Goal: Task Accomplishment & Management: Manage account settings

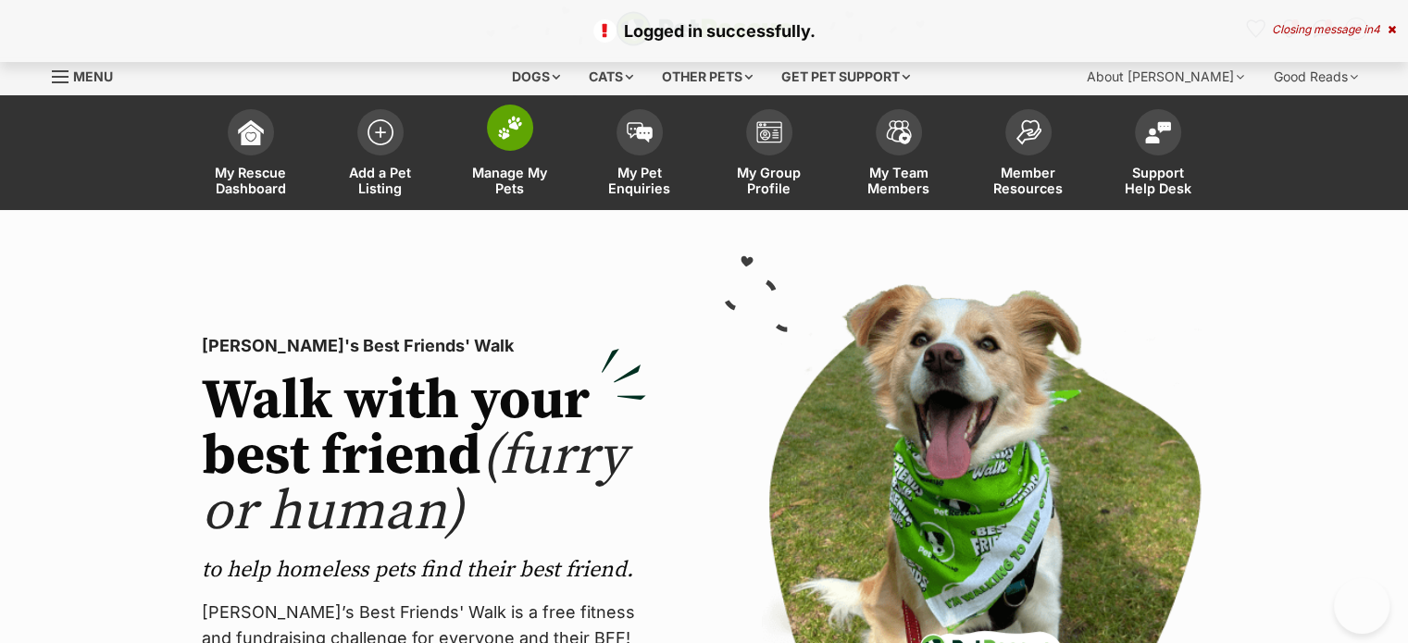
click at [506, 172] on span "Manage My Pets" at bounding box center [509, 180] width 83 height 31
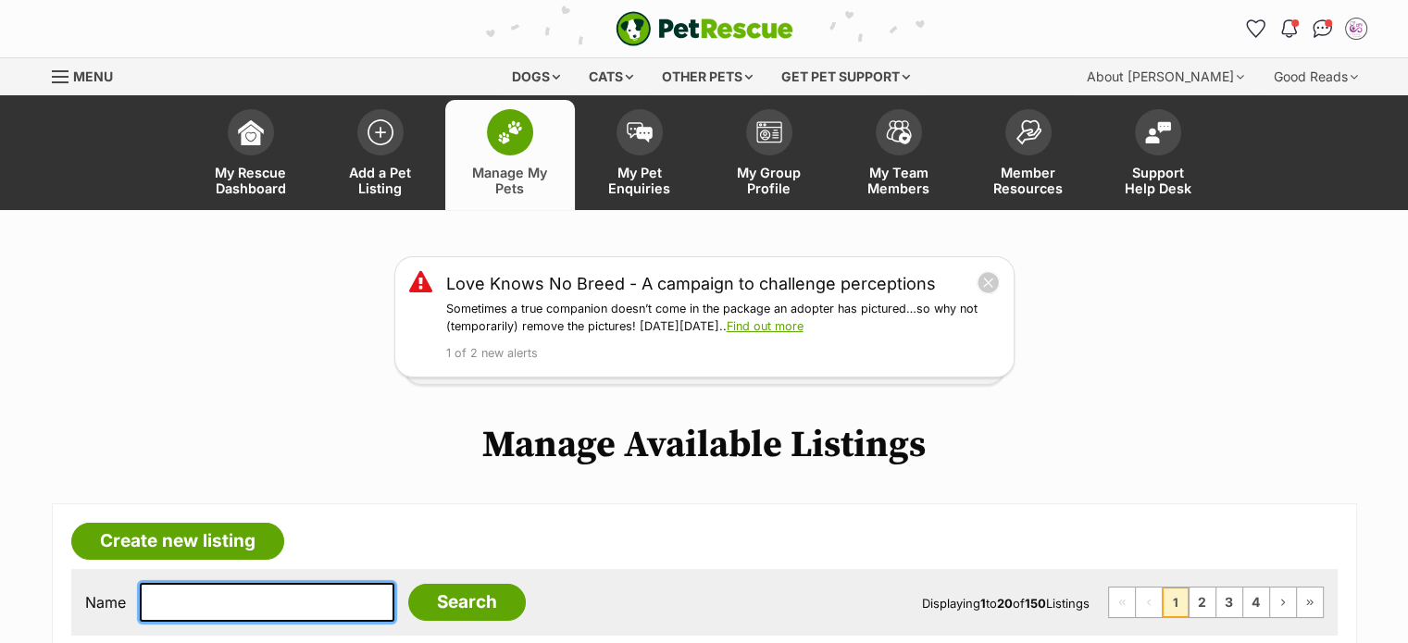
click at [270, 606] on input "text" at bounding box center [267, 602] width 254 height 39
type input "kuz"
click at [408, 584] on input "Search" at bounding box center [467, 602] width 118 height 37
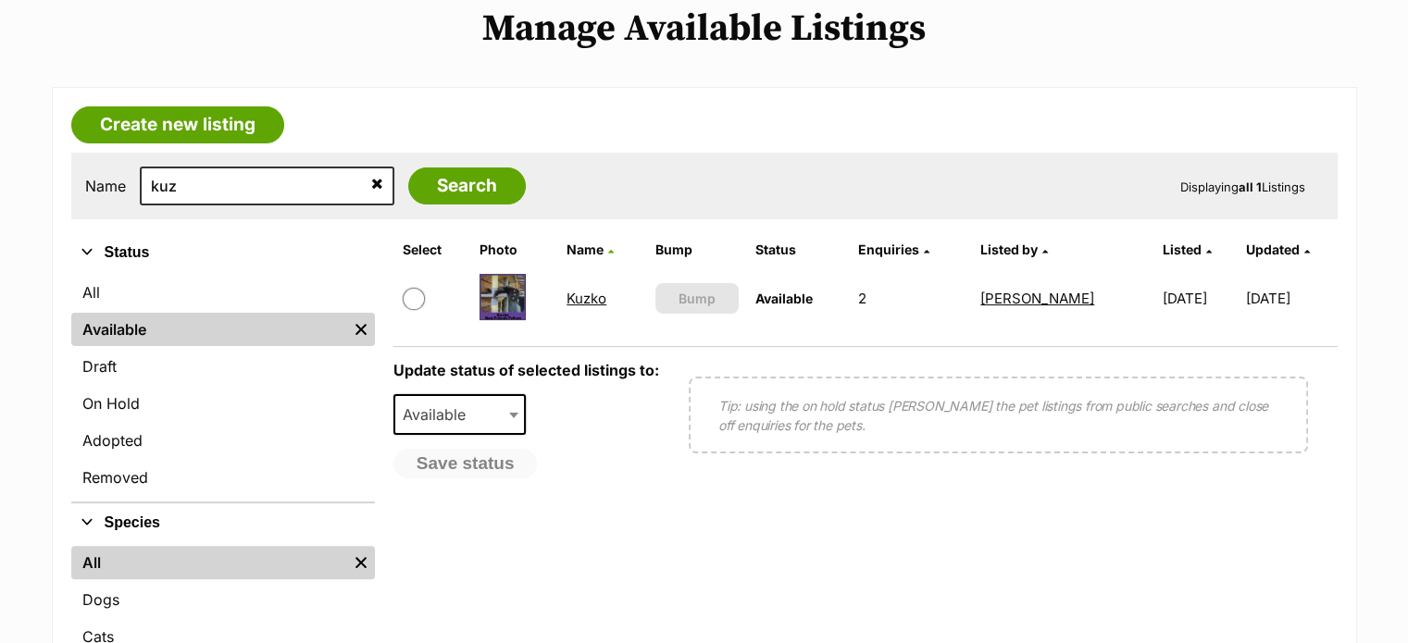
drag, startPoint x: 1420, startPoint y: 81, endPoint x: 1420, endPoint y: 201, distance: 119.4
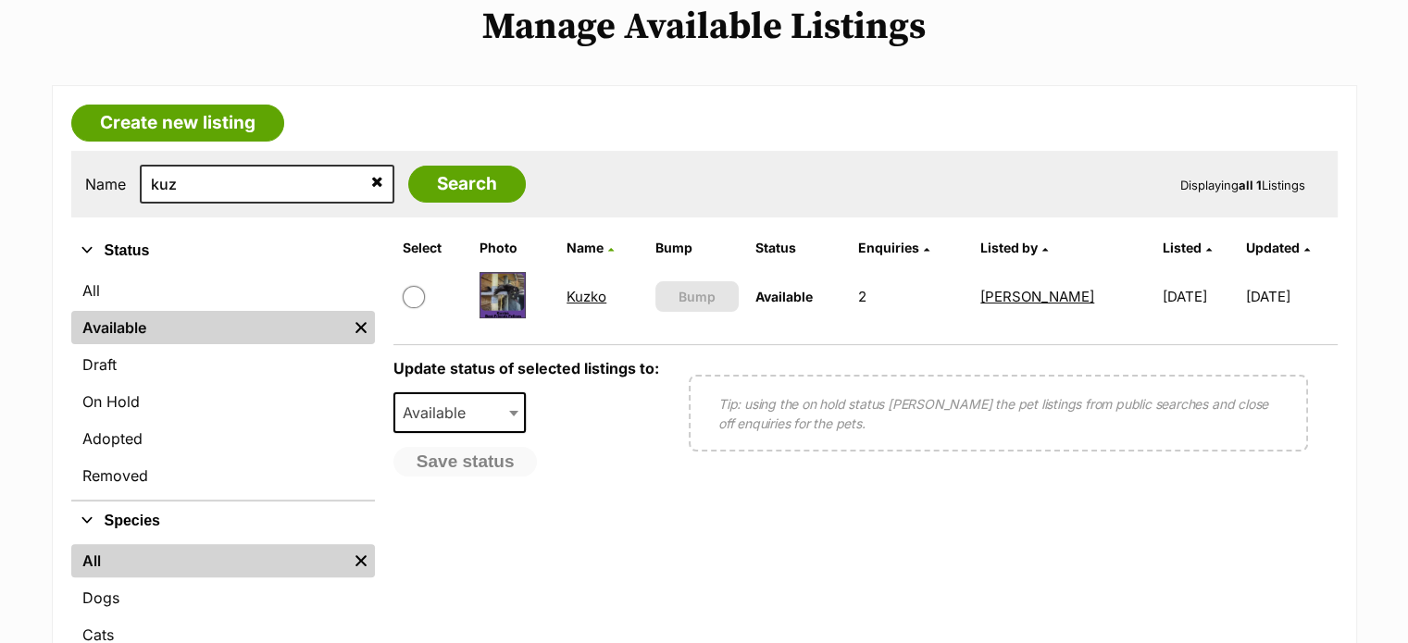
click at [409, 295] on input "checkbox" at bounding box center [414, 297] width 22 height 22
checkbox input "true"
click at [438, 394] on span "Available" at bounding box center [459, 412] width 133 height 41
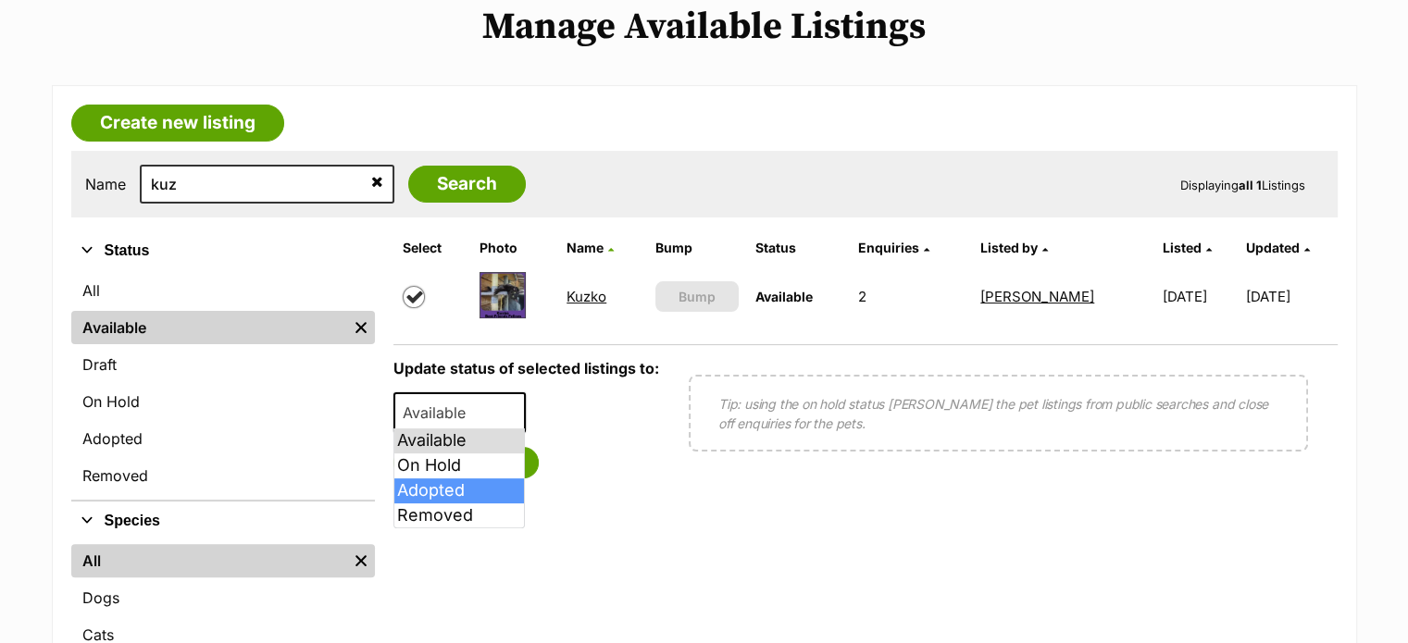
select select "rehomed"
click at [490, 461] on button "Save status" at bounding box center [466, 462] width 146 height 31
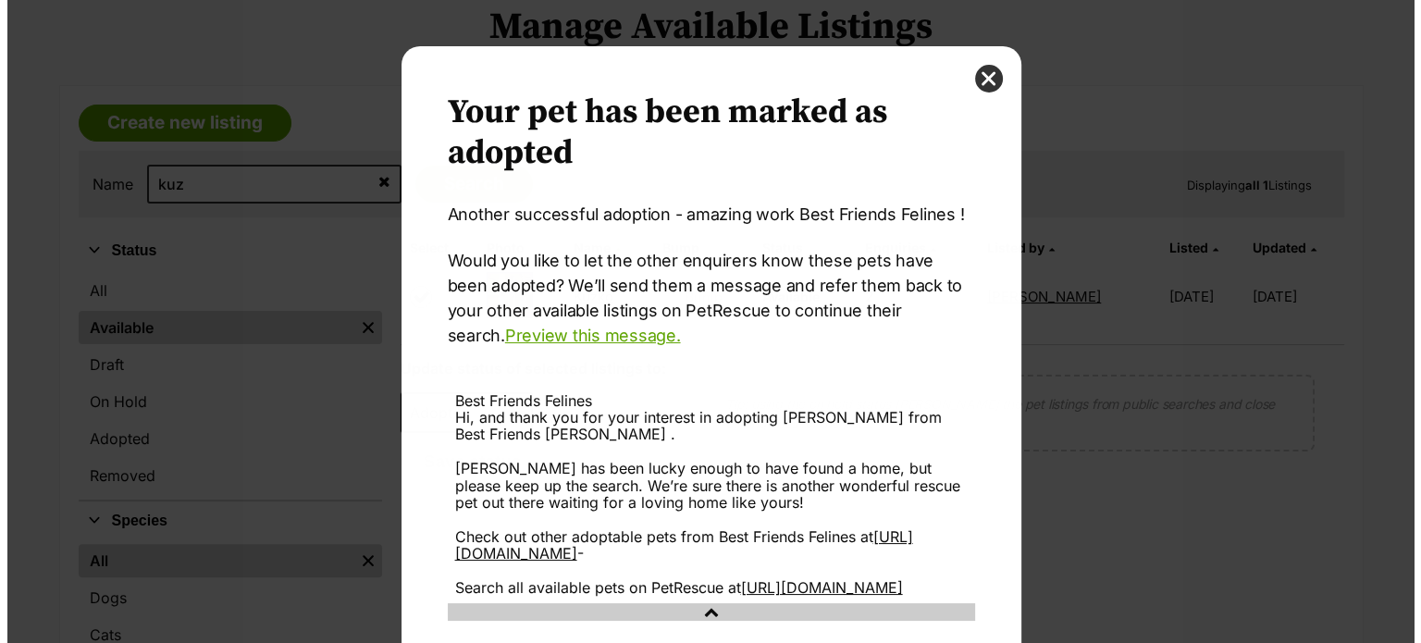
scroll to position [0, 0]
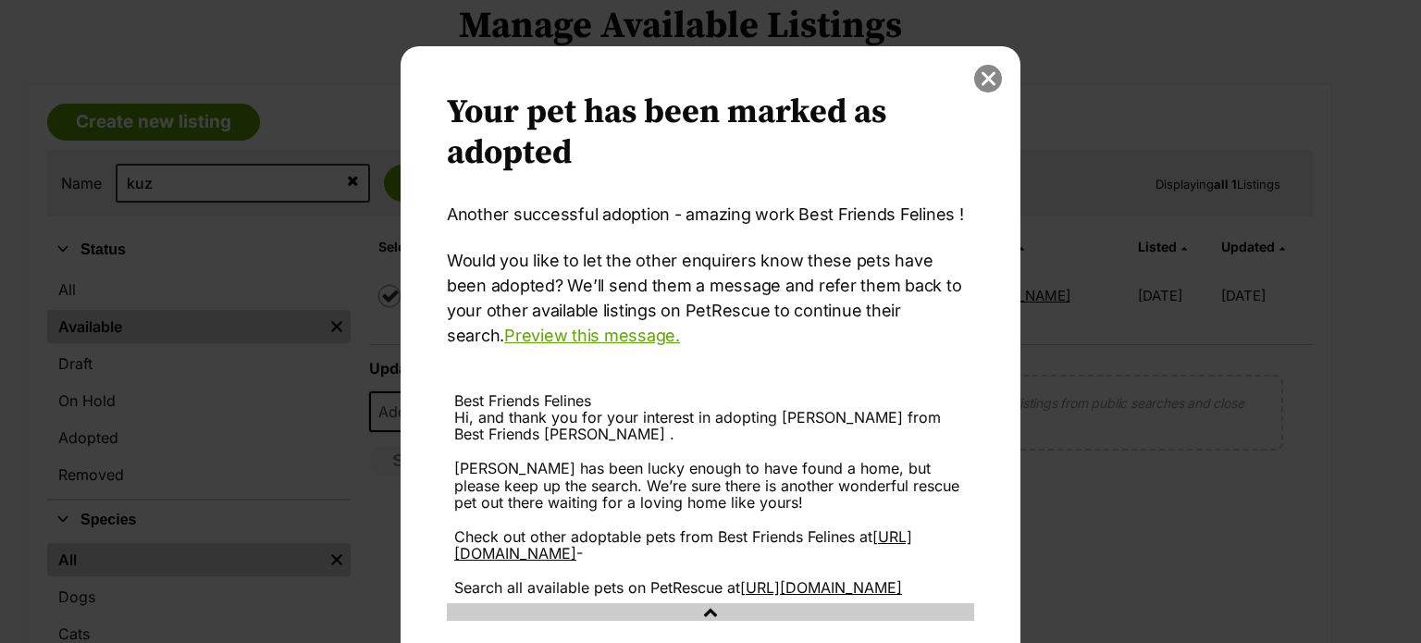
click at [985, 82] on button "close" at bounding box center [988, 79] width 28 height 28
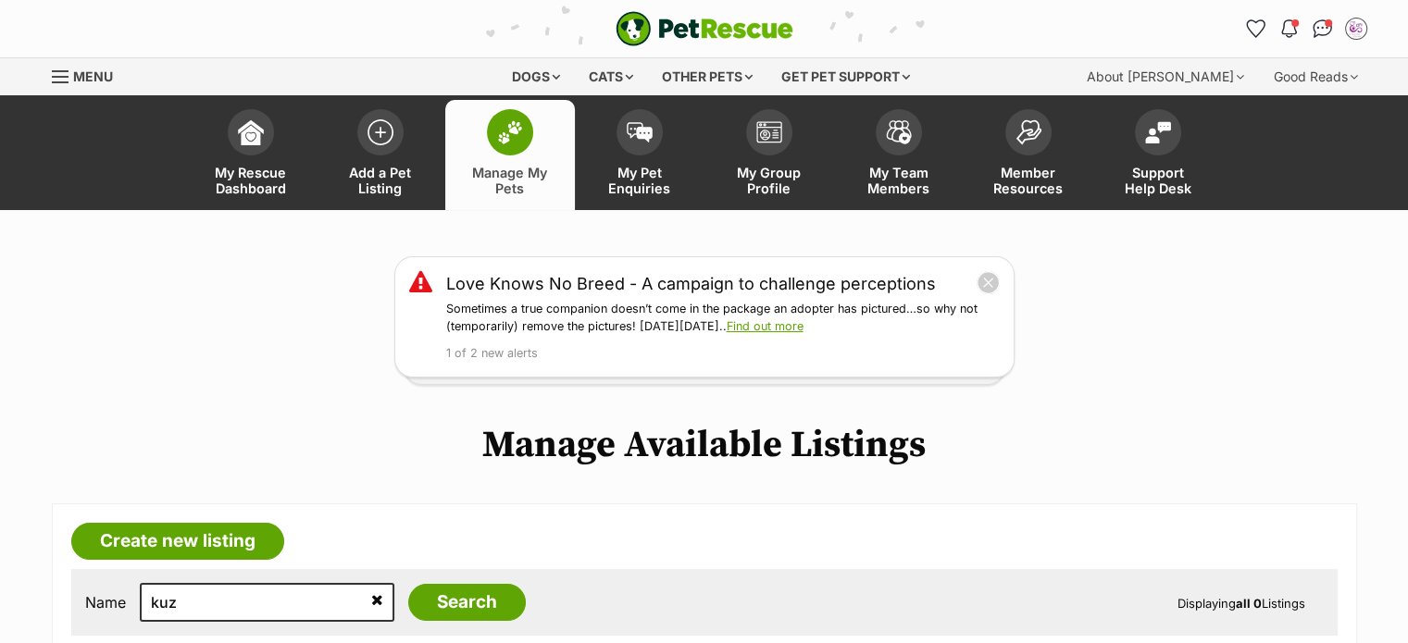
click at [504, 182] on span "Manage My Pets" at bounding box center [509, 180] width 83 height 31
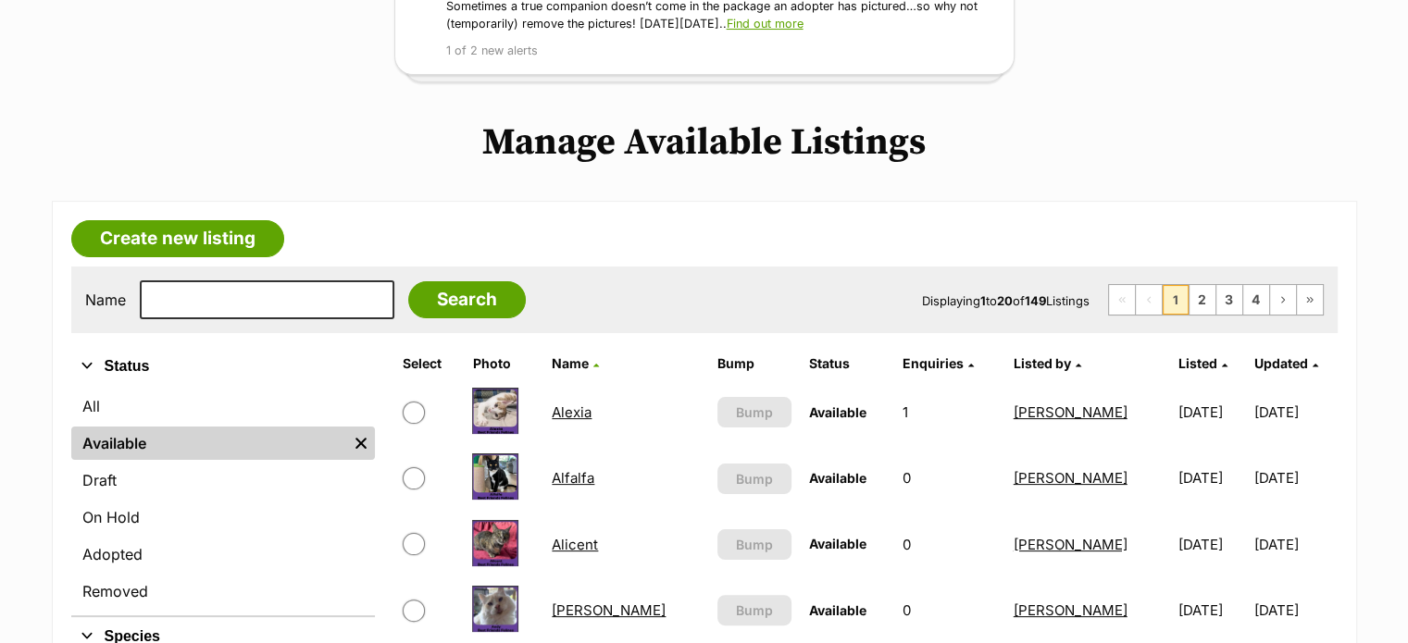
scroll to position [294, 0]
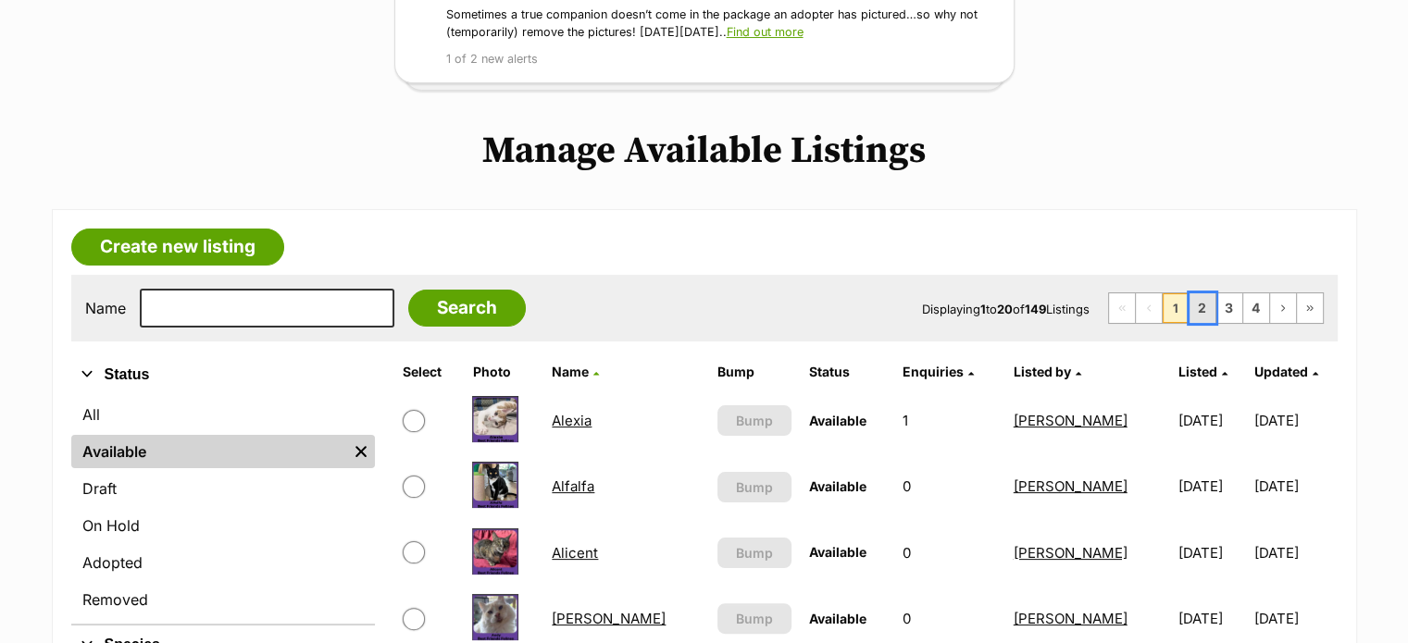
click at [1208, 306] on link "2" at bounding box center [1202, 308] width 26 height 30
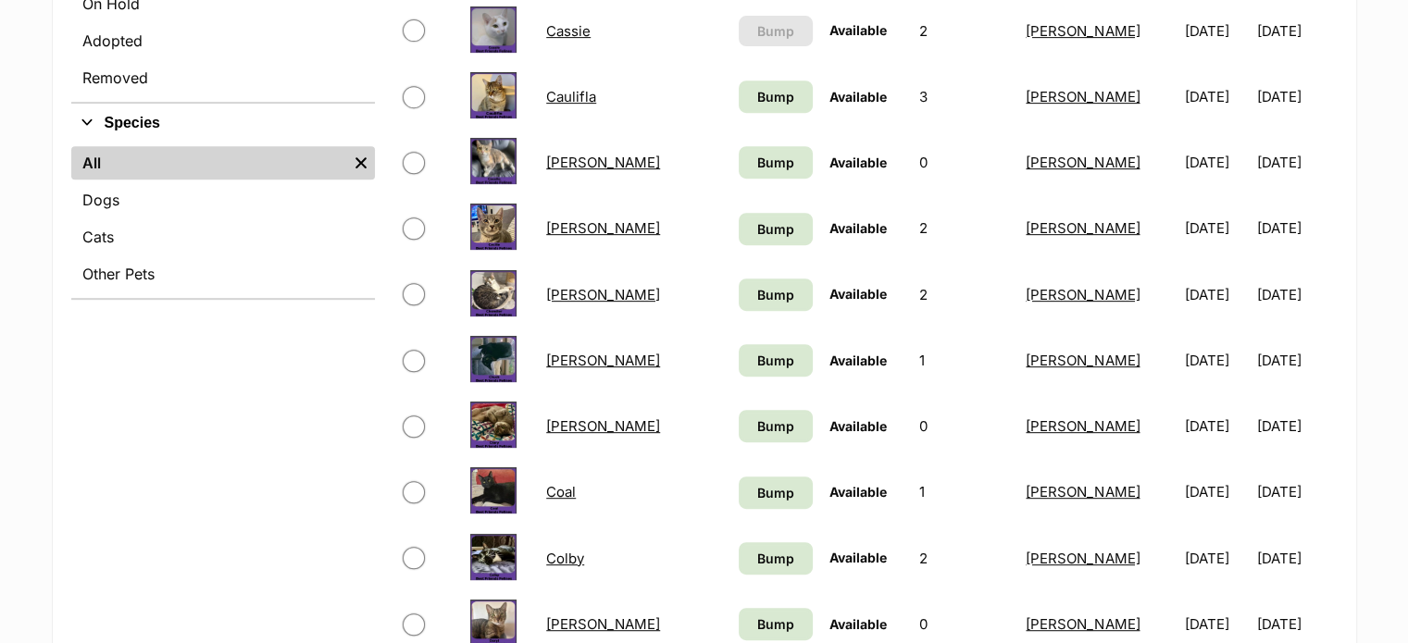
scroll to position [824, 0]
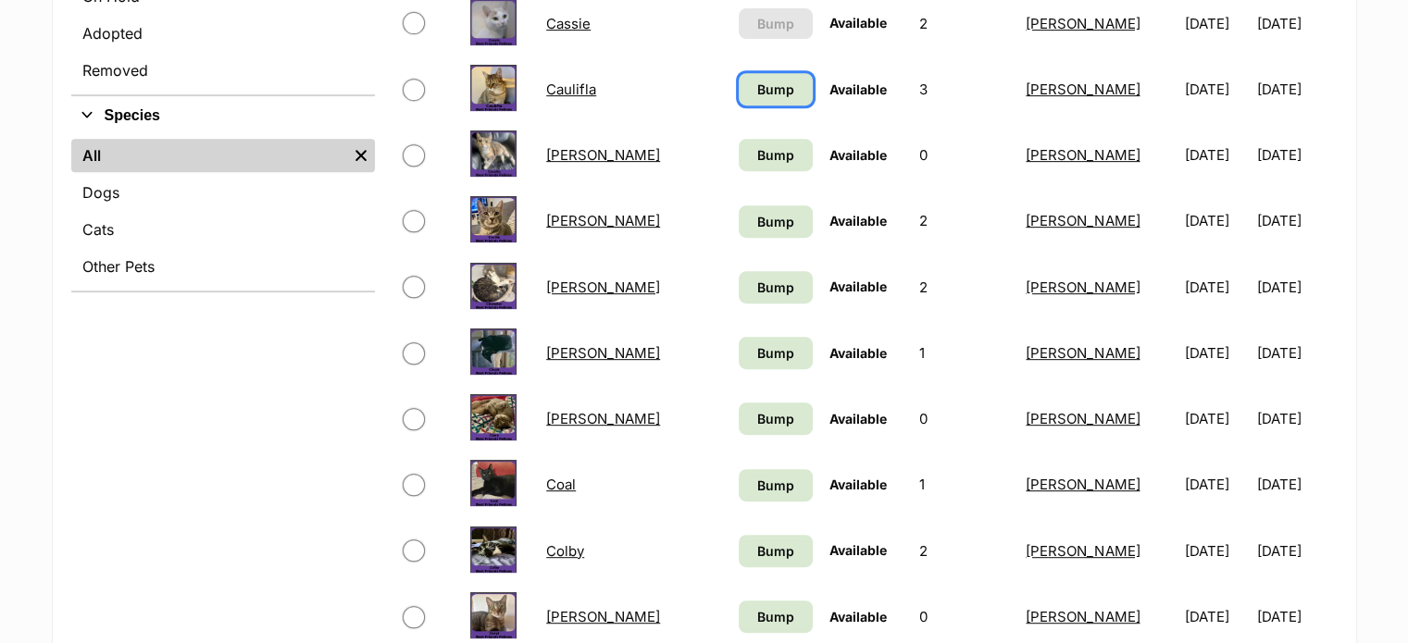
click at [738, 95] on link "Bump" at bounding box center [774, 89] width 73 height 32
click at [757, 155] on span "Bump" at bounding box center [775, 154] width 37 height 19
click at [757, 212] on span "Bump" at bounding box center [775, 221] width 37 height 19
click at [757, 292] on span "Bump" at bounding box center [775, 287] width 37 height 19
click at [757, 352] on span "Bump" at bounding box center [775, 352] width 37 height 19
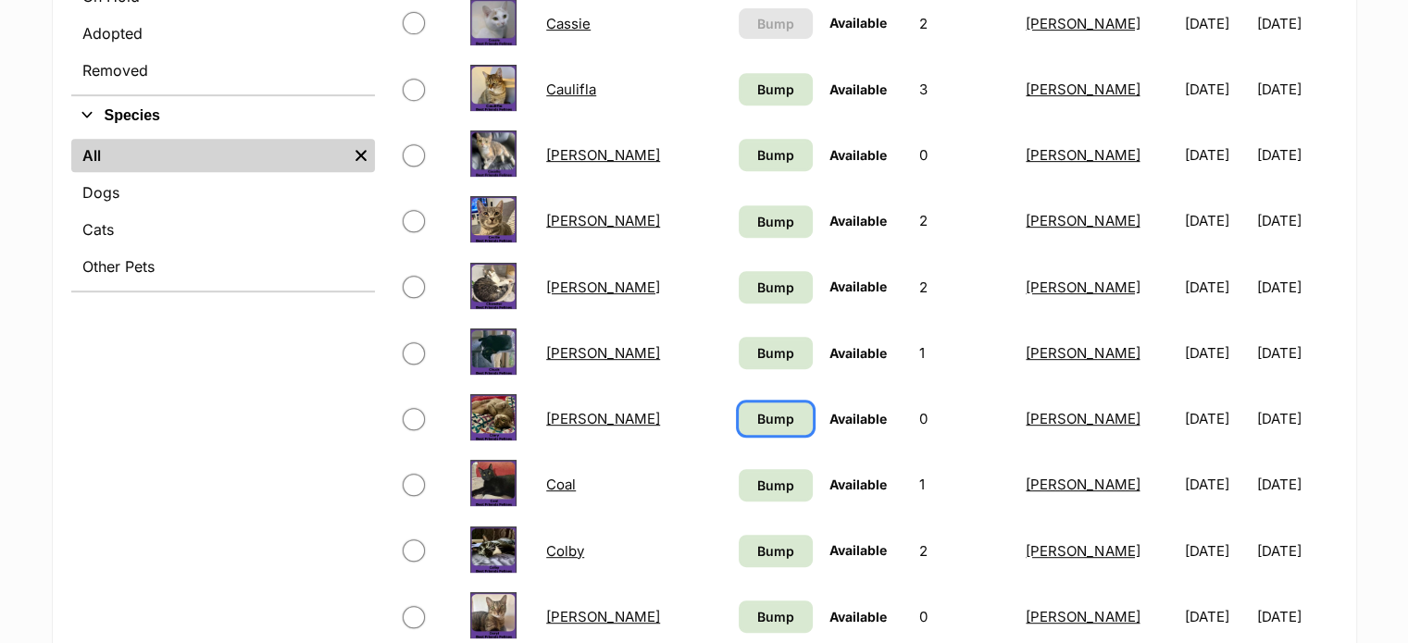
click at [738, 403] on link "Bump" at bounding box center [774, 419] width 73 height 32
click at [757, 477] on span "Bump" at bounding box center [775, 485] width 37 height 19
click at [738, 561] on link "Bump" at bounding box center [774, 551] width 73 height 32
click at [738, 614] on link "Bump" at bounding box center [774, 617] width 73 height 32
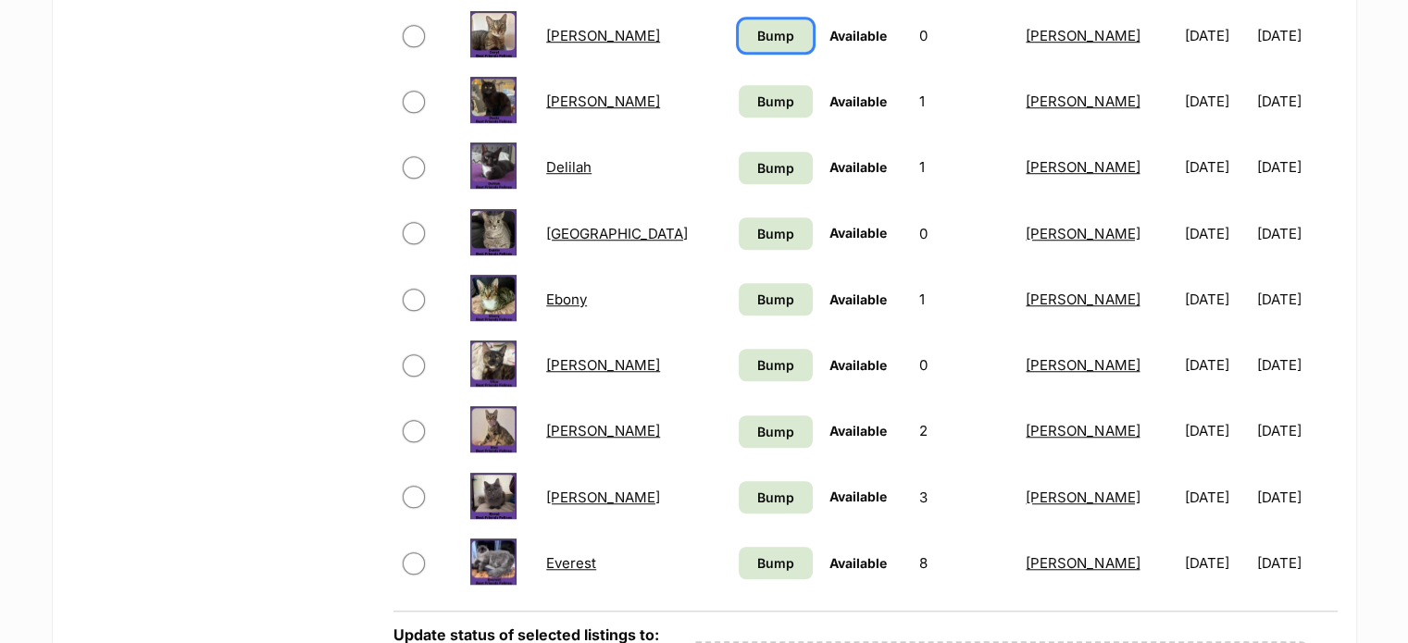
scroll to position [1408, 0]
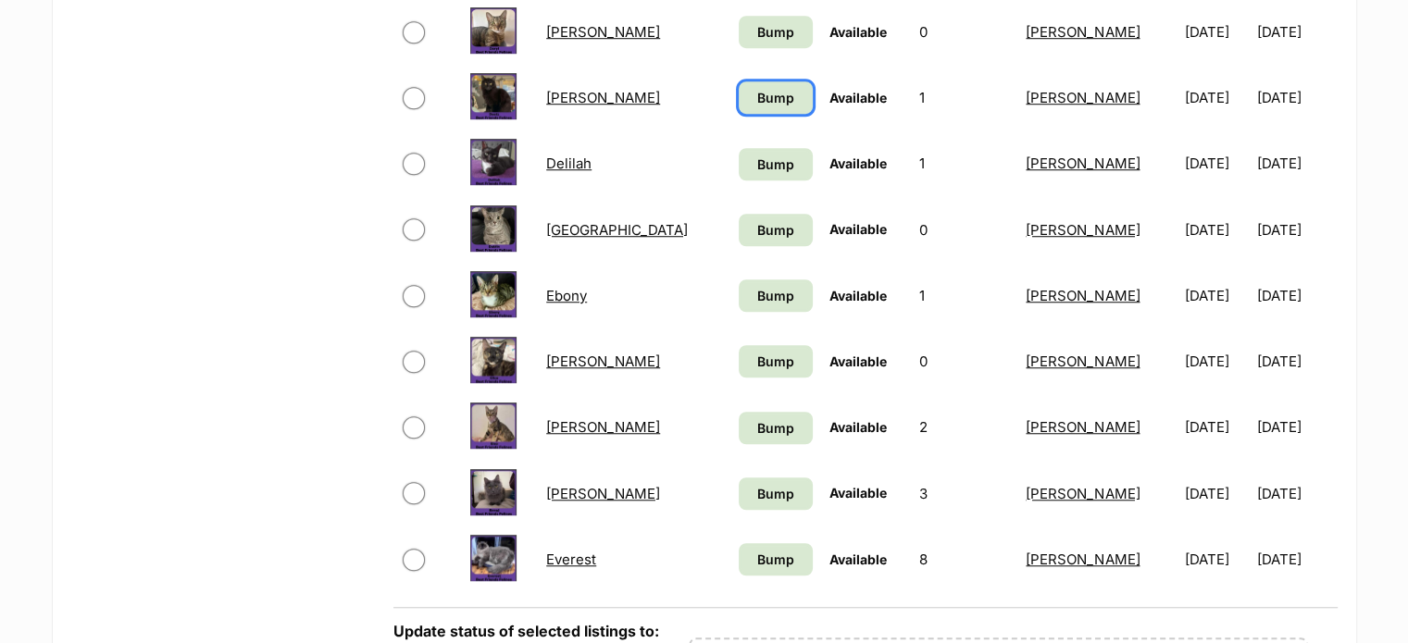
click at [757, 88] on span "Bump" at bounding box center [775, 97] width 37 height 19
click at [757, 155] on span "Bump" at bounding box center [775, 164] width 37 height 19
click at [757, 229] on span "Bump" at bounding box center [775, 229] width 37 height 19
click at [757, 292] on span "Bump" at bounding box center [775, 295] width 37 height 19
click at [757, 354] on span "Bump" at bounding box center [775, 361] width 37 height 19
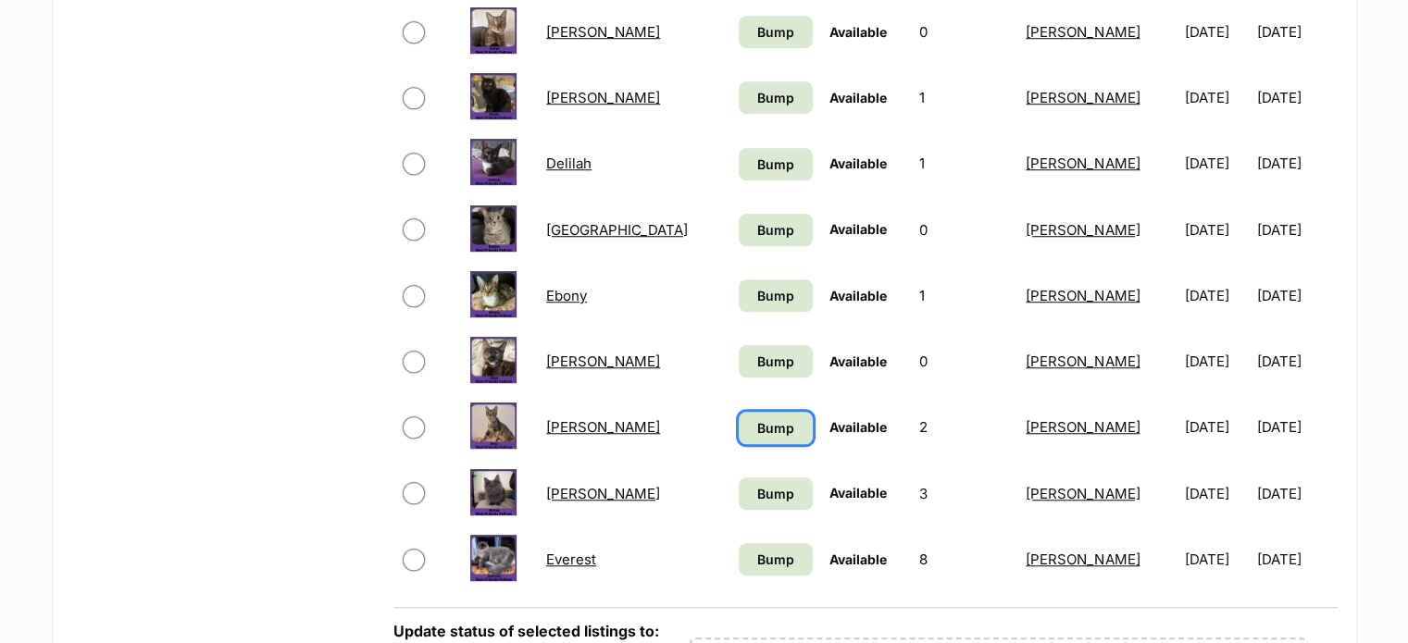
click at [757, 428] on span "Bump" at bounding box center [775, 427] width 37 height 19
click at [757, 490] on span "Bump" at bounding box center [775, 493] width 37 height 19
click at [738, 549] on link "Bump" at bounding box center [774, 559] width 73 height 32
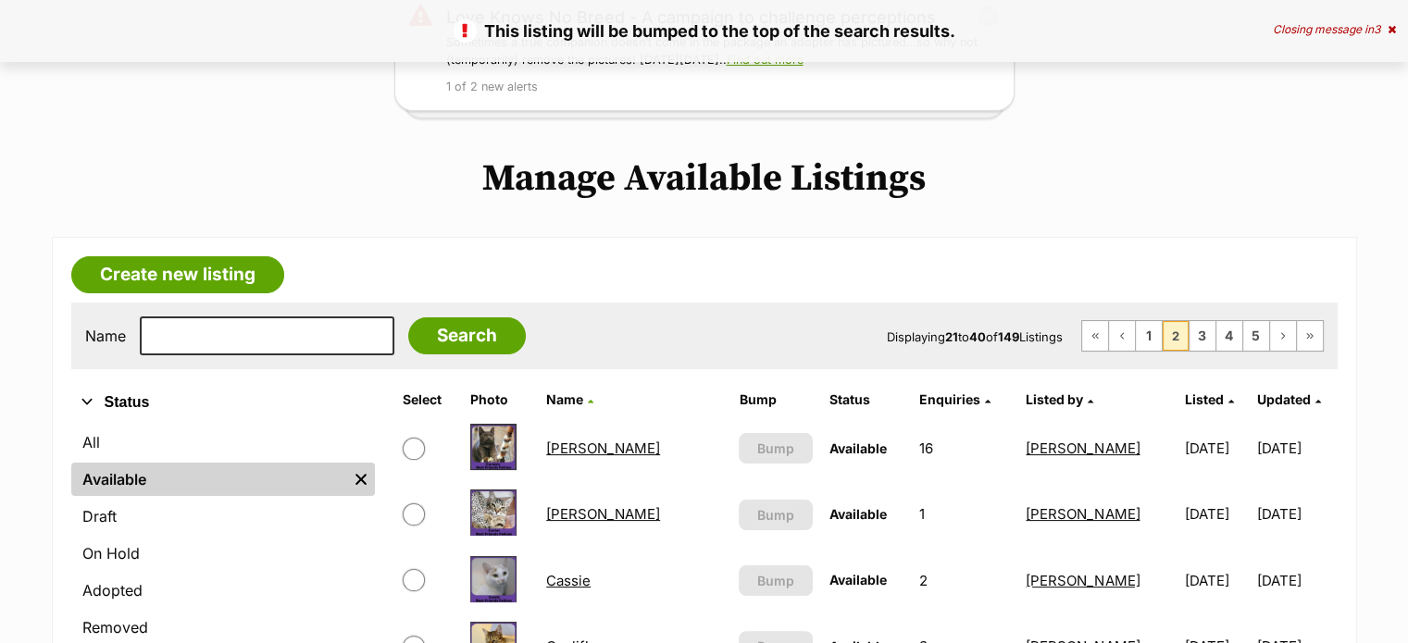
scroll to position [326, 0]
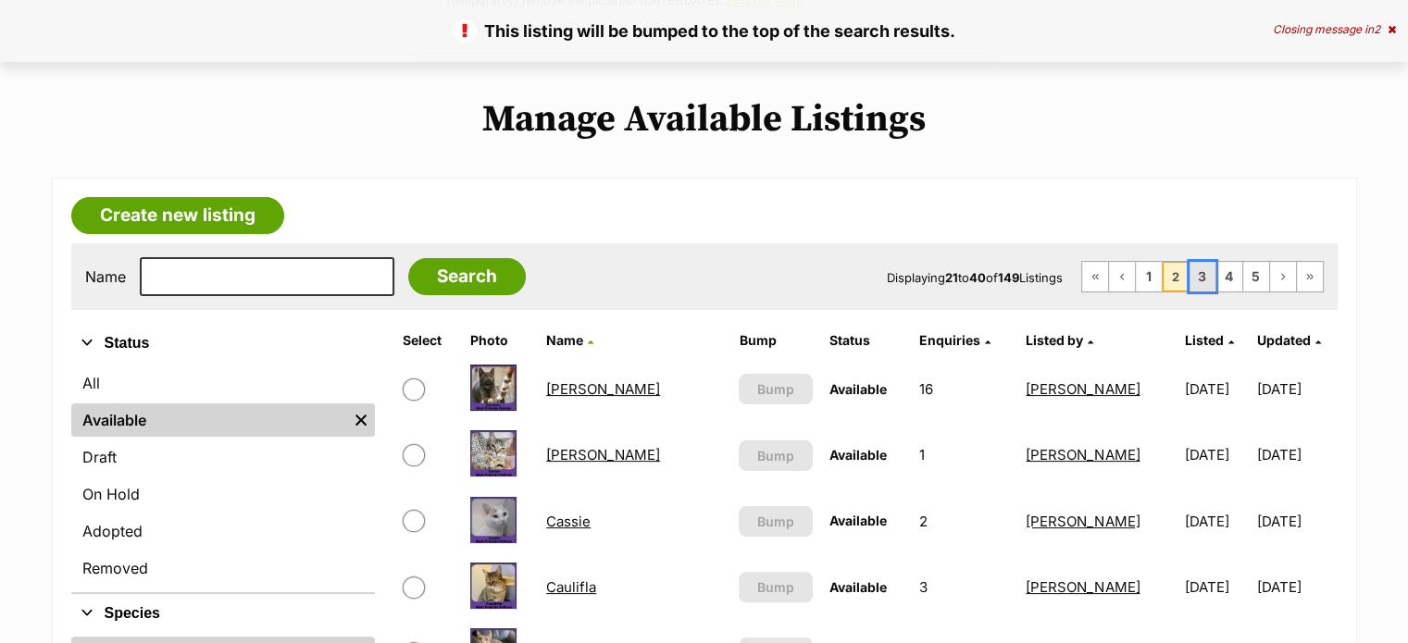
click at [1207, 268] on link "3" at bounding box center [1202, 277] width 26 height 30
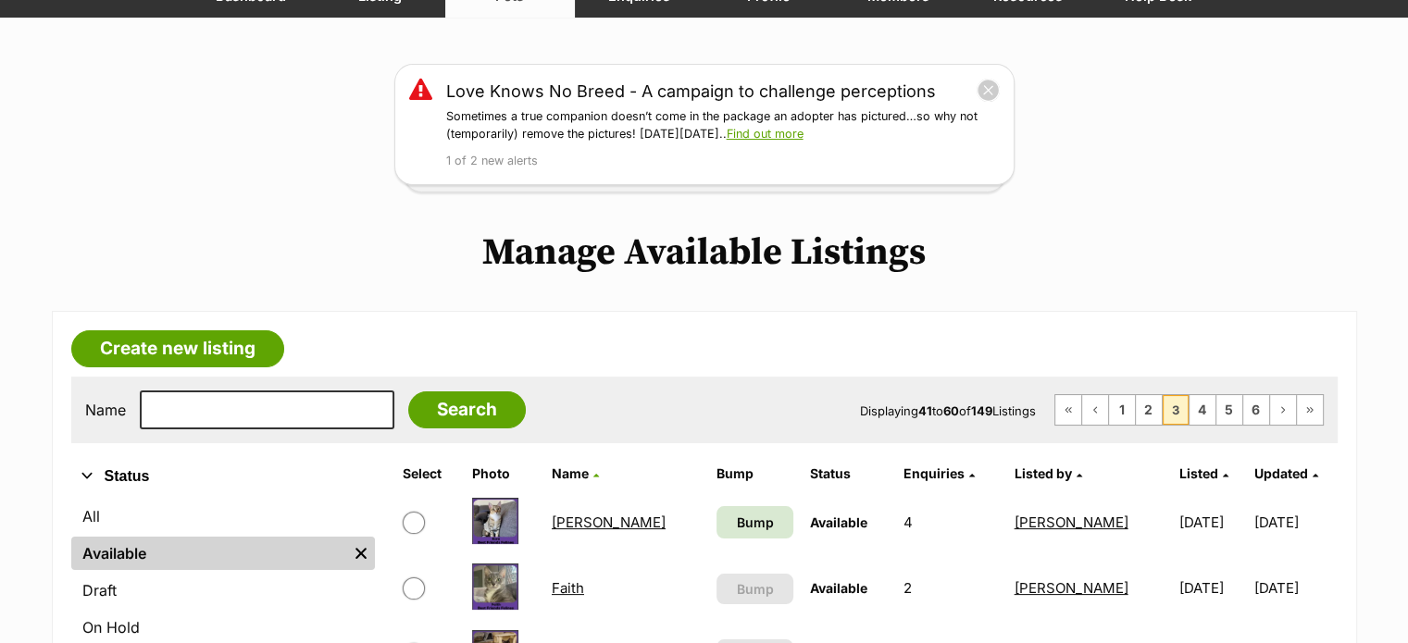
scroll to position [32, 0]
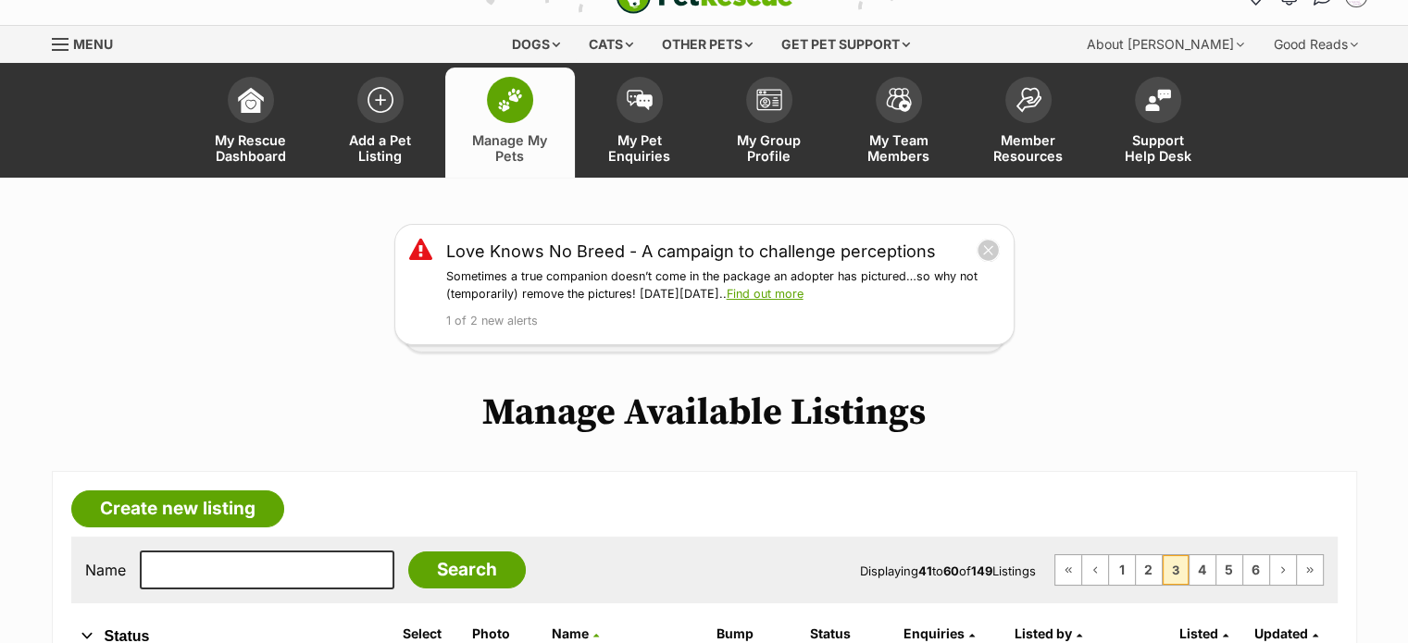
drag, startPoint x: 0, startPoint y: 0, endPoint x: 1388, endPoint y: 62, distance: 1389.5
click at [57, 40] on div "Menu" at bounding box center [61, 44] width 19 height 15
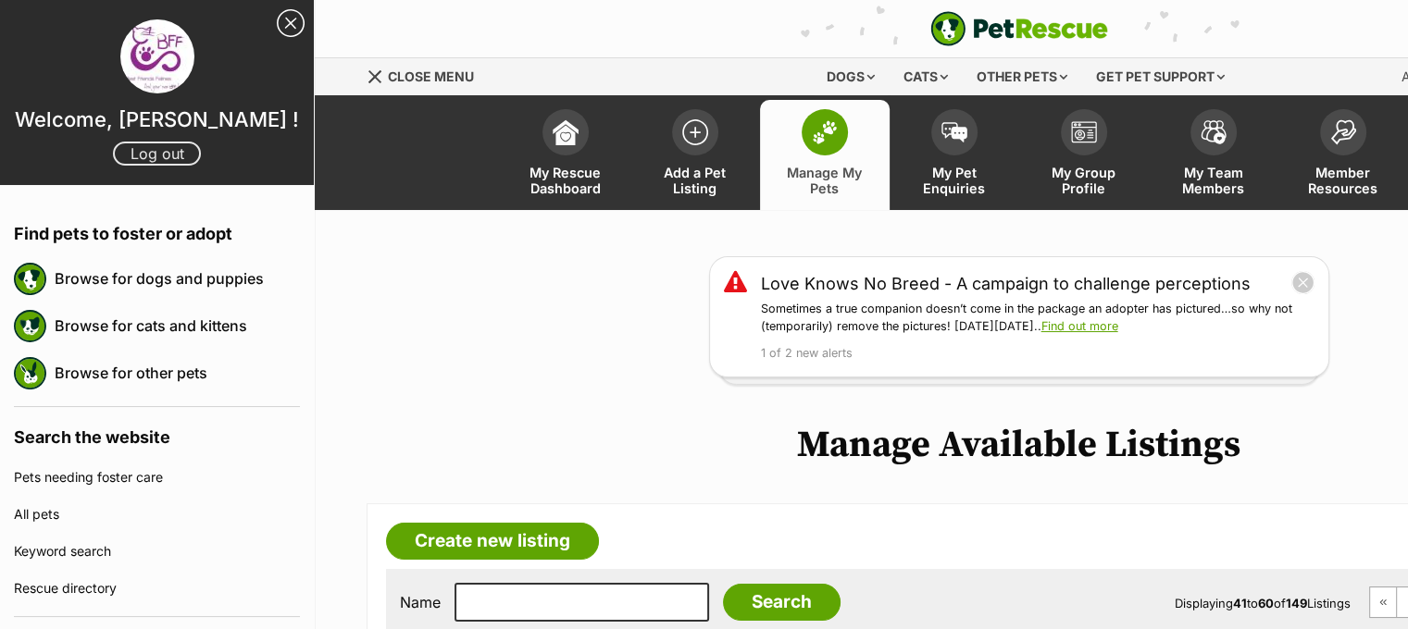
click at [160, 153] on link "Log out" at bounding box center [157, 154] width 88 height 24
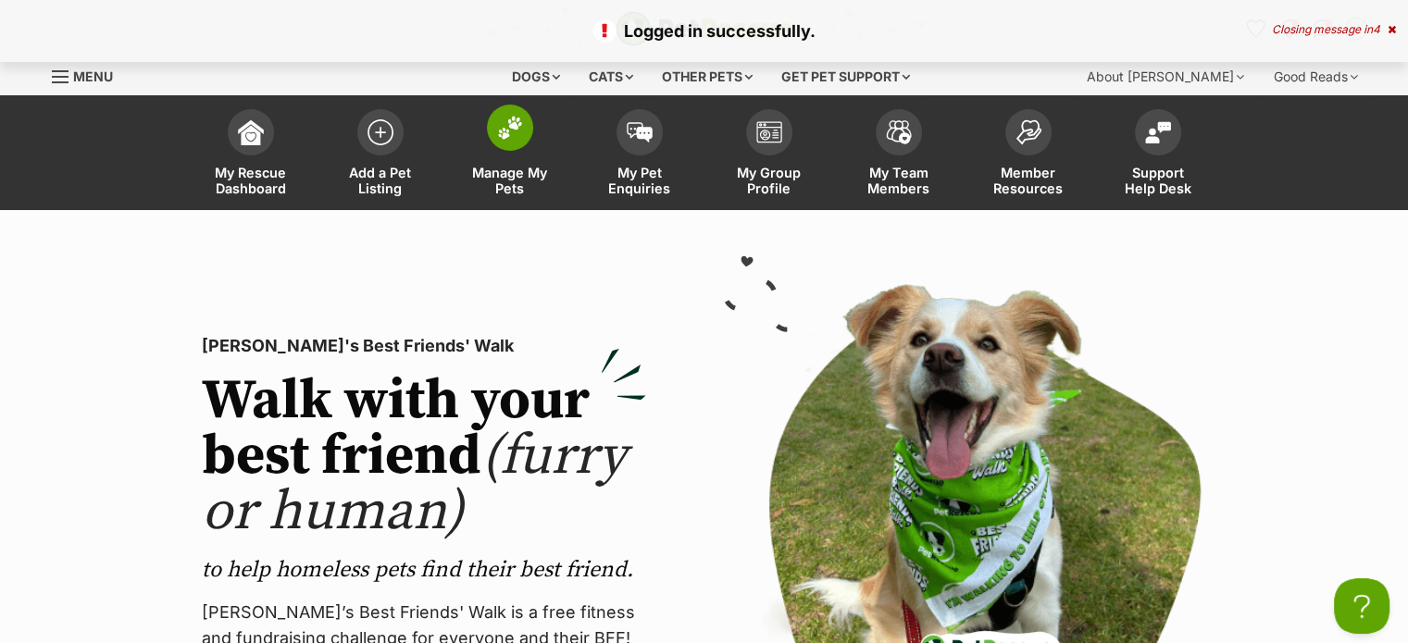
click at [511, 179] on span "Manage My Pets" at bounding box center [509, 180] width 83 height 31
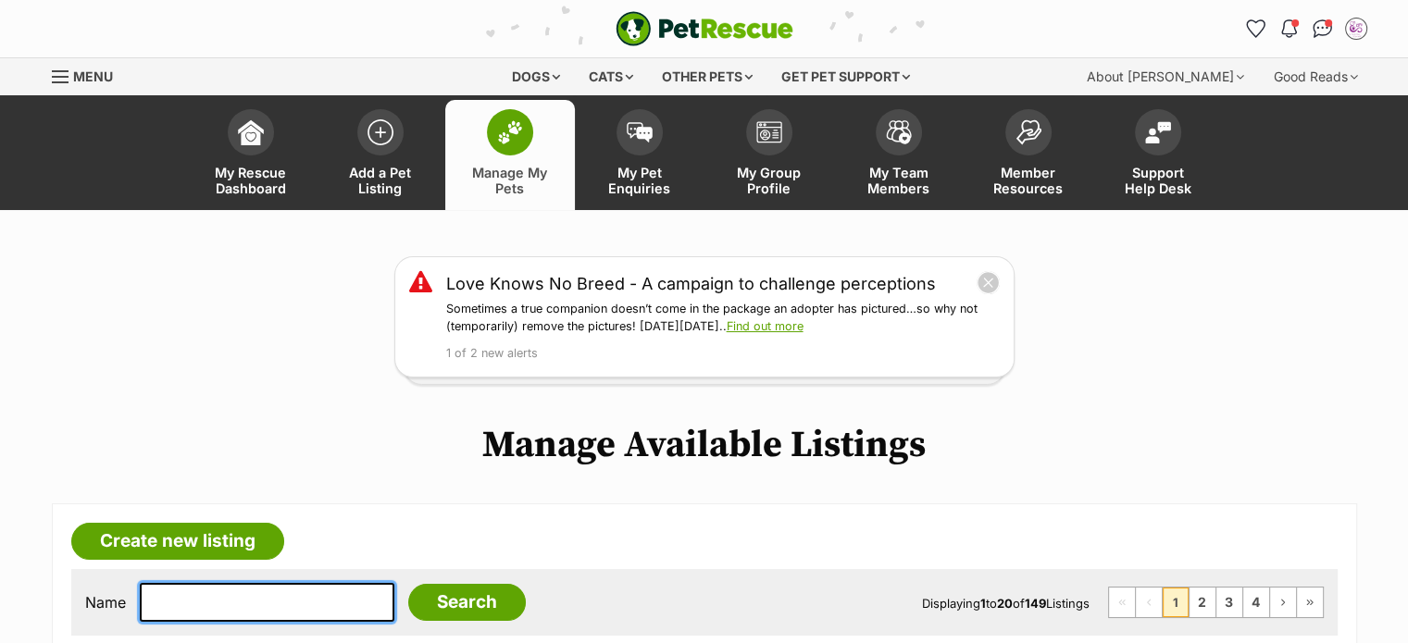
click at [233, 613] on input "text" at bounding box center [267, 602] width 254 height 39
type input "mik"
click at [408, 584] on input "Search" at bounding box center [467, 602] width 118 height 37
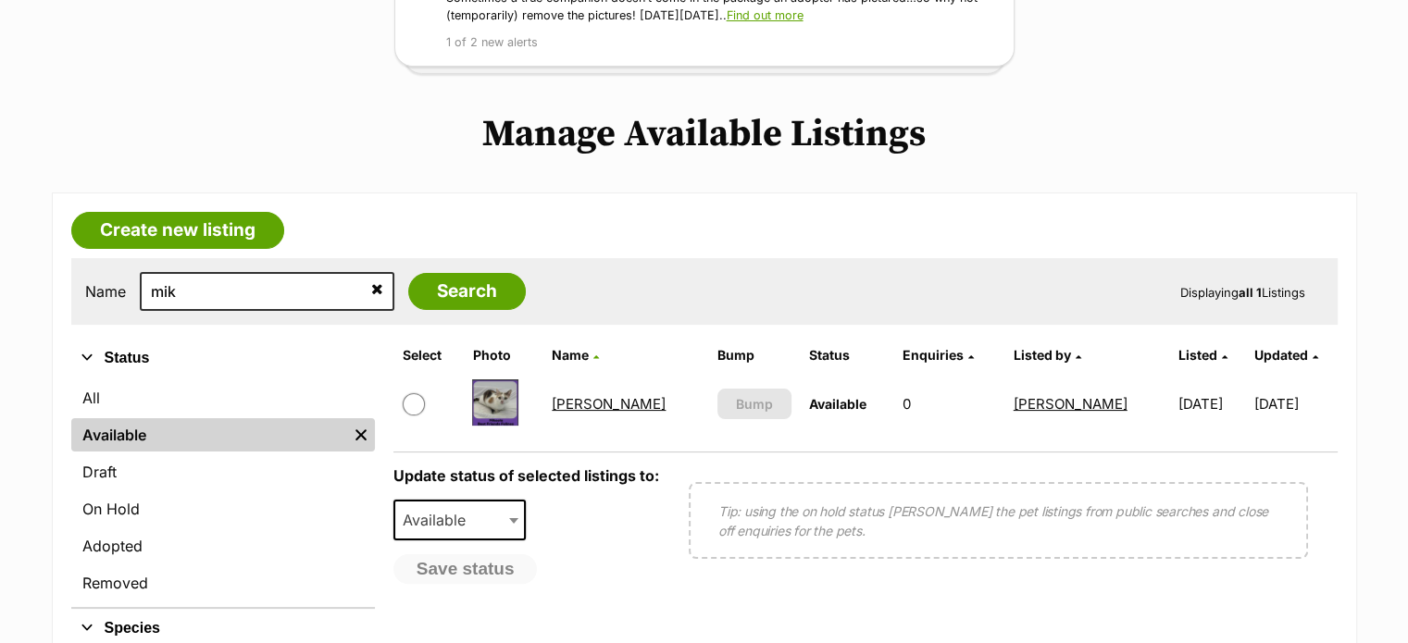
scroll to position [355, 0]
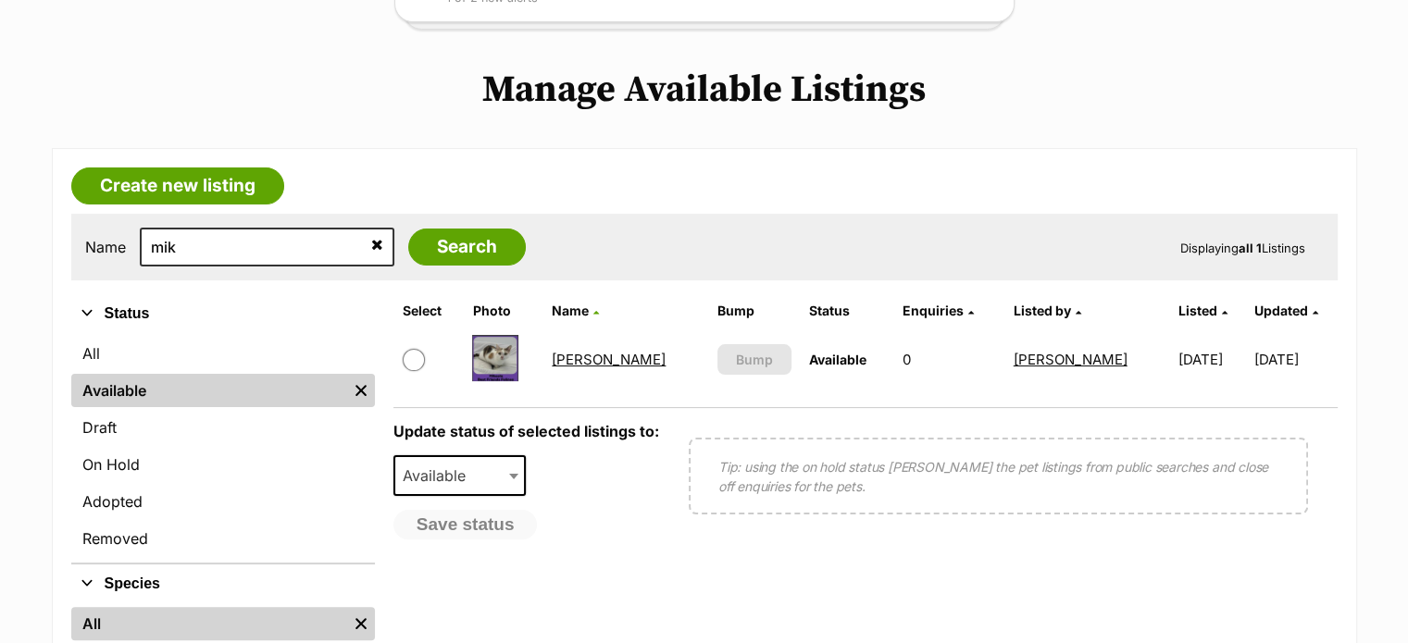
click at [597, 352] on link "[PERSON_NAME]" at bounding box center [609, 360] width 114 height 18
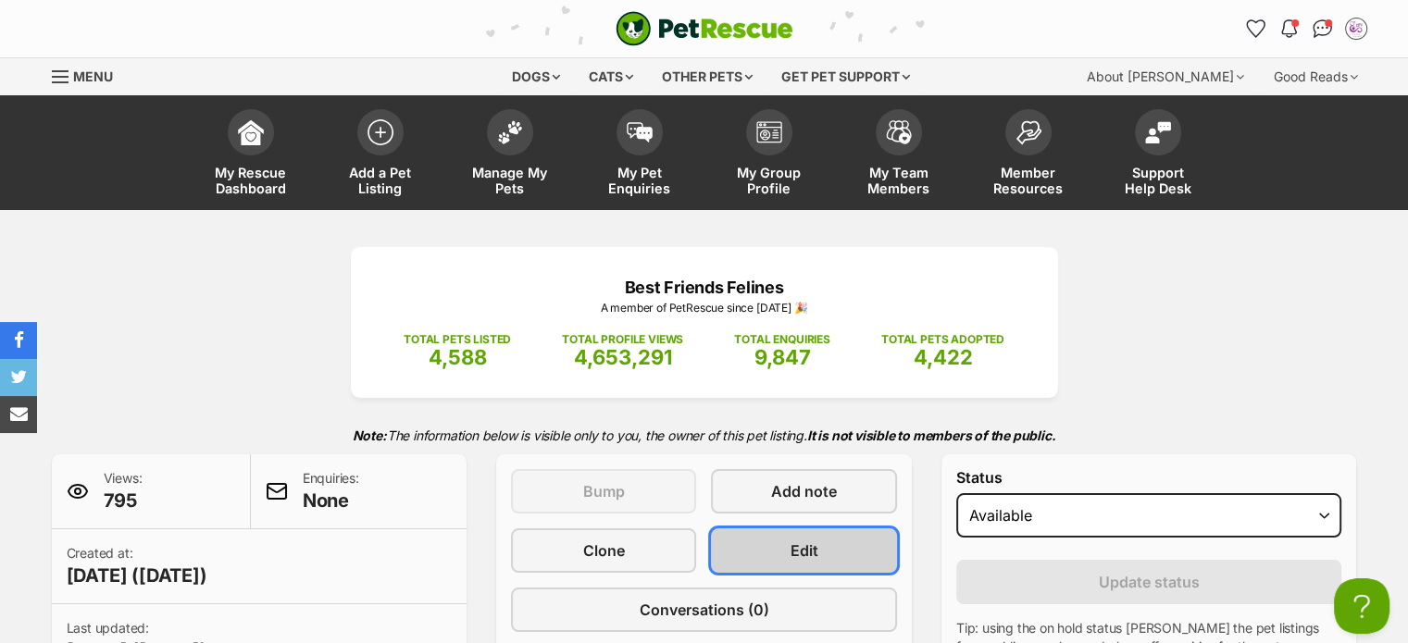
click at [800, 551] on span "Edit" at bounding box center [804, 551] width 28 height 22
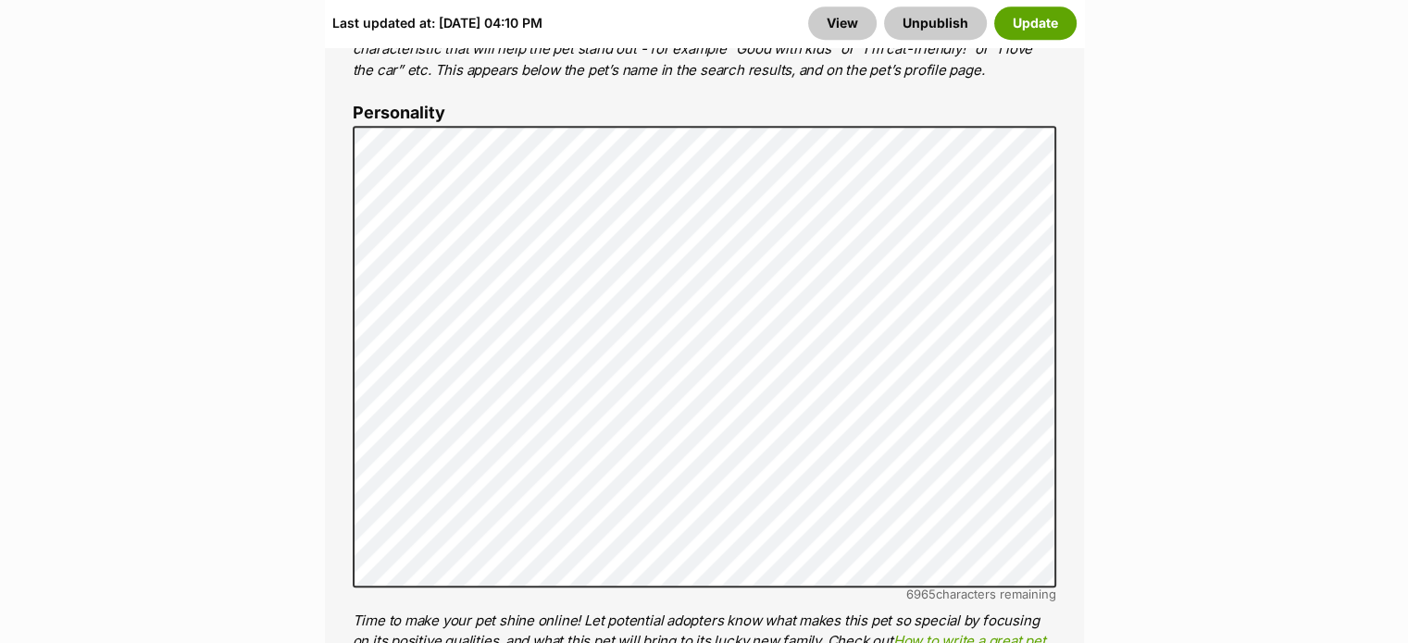
scroll to position [1451, 0]
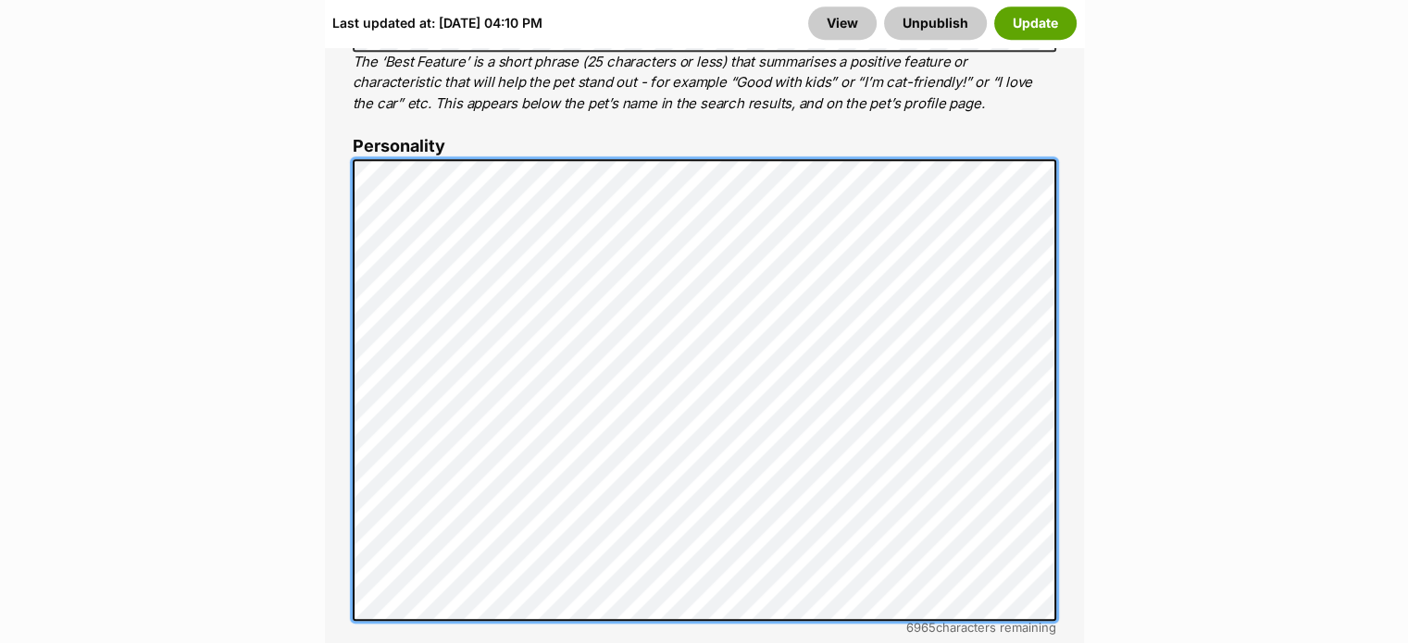
click at [329, 100] on div "About This Pet Name Henlo there, it looks like you might be using the pet name …" at bounding box center [704, 473] width 759 height 1605
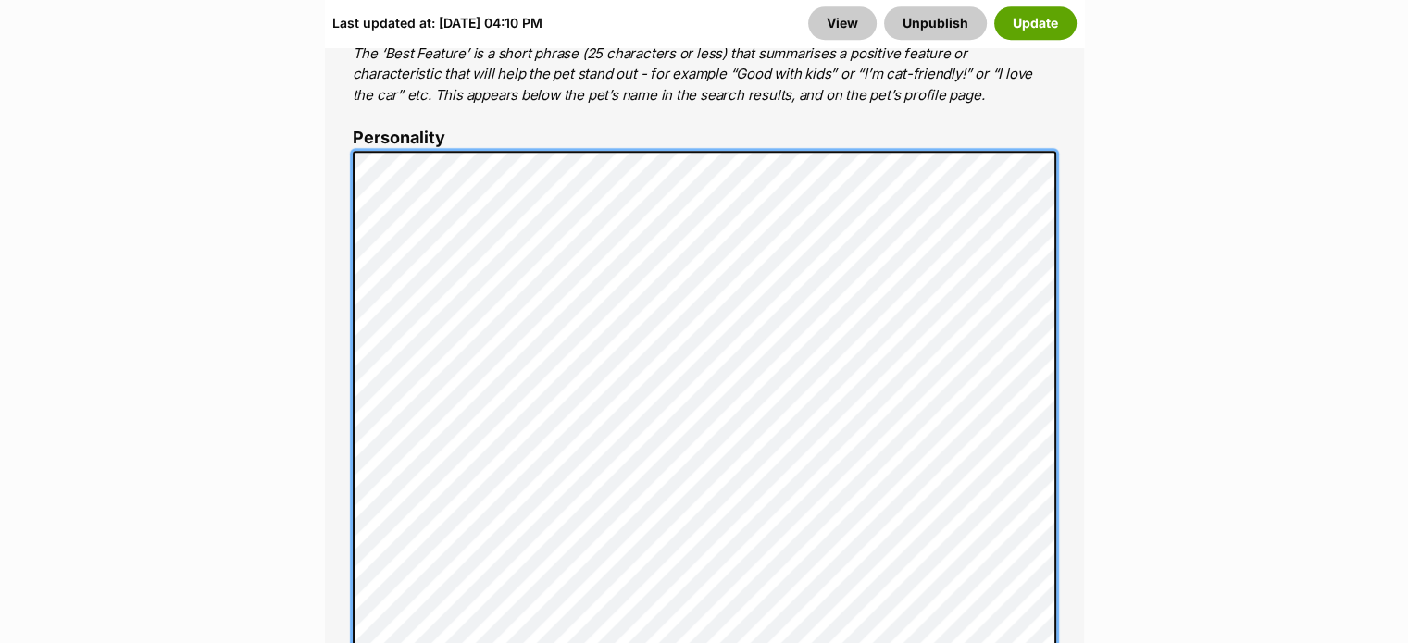
scroll to position [1425, 0]
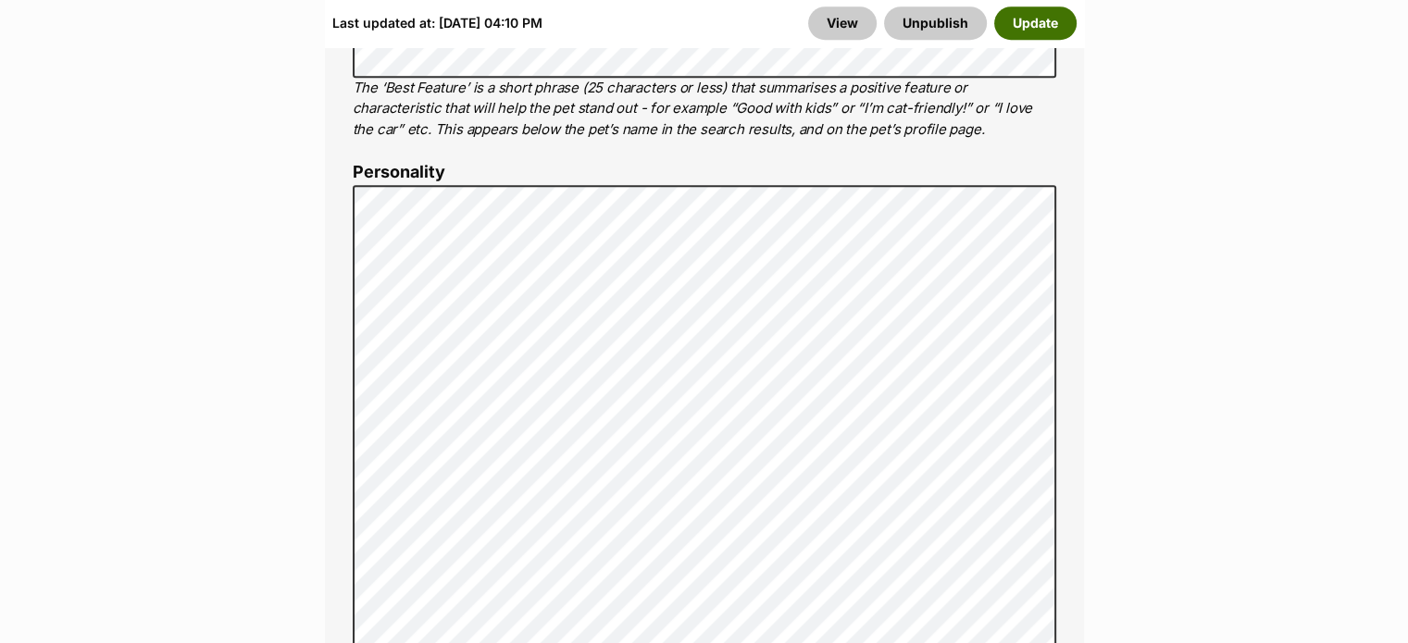
click at [1040, 28] on button "Update" at bounding box center [1035, 22] width 82 height 33
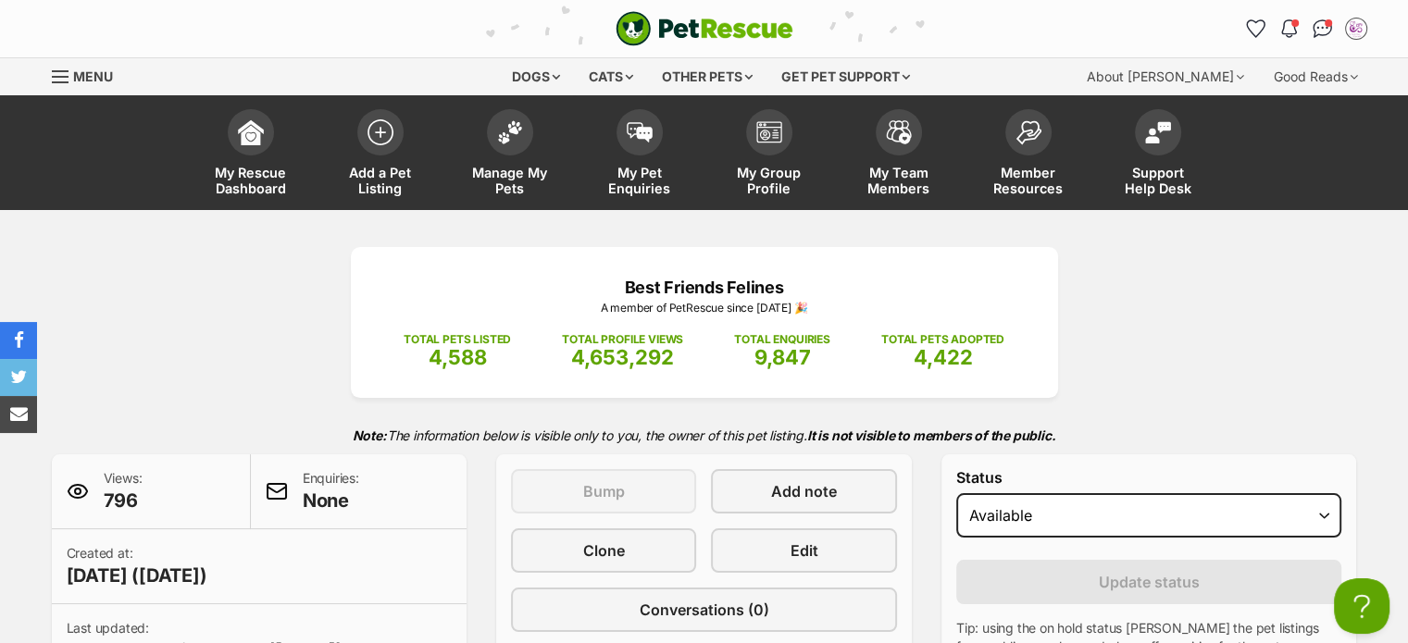
click at [52, 78] on div "Menu" at bounding box center [61, 76] width 19 height 15
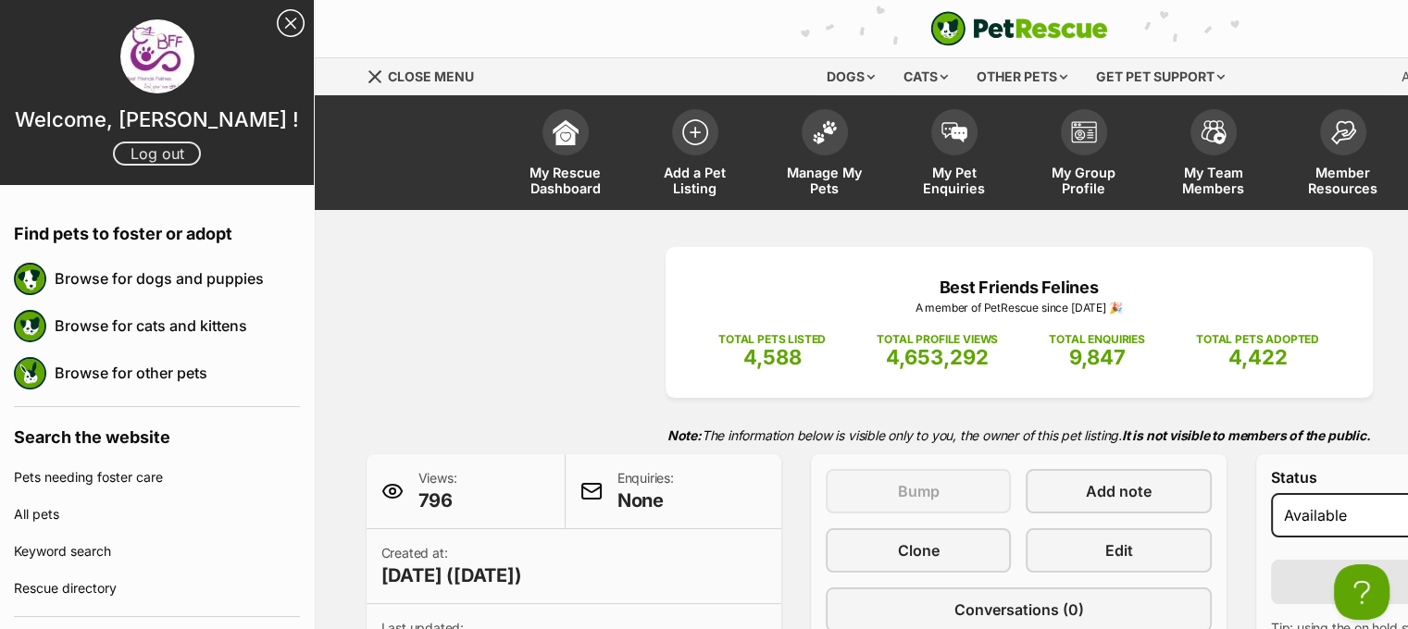
click at [162, 154] on link "Log out" at bounding box center [157, 154] width 88 height 24
